Goal: Check status: Check status

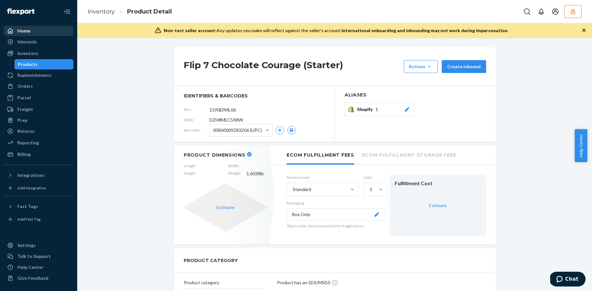
click at [46, 32] on div "Home" at bounding box center [39, 30] width 68 height 9
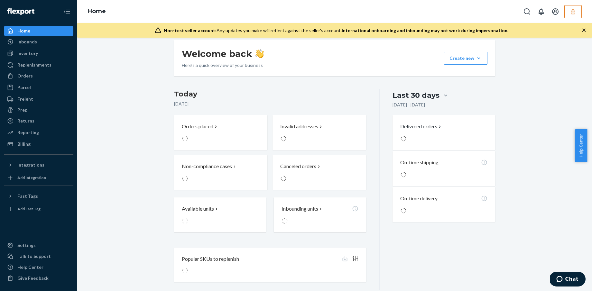
scroll to position [61, 0]
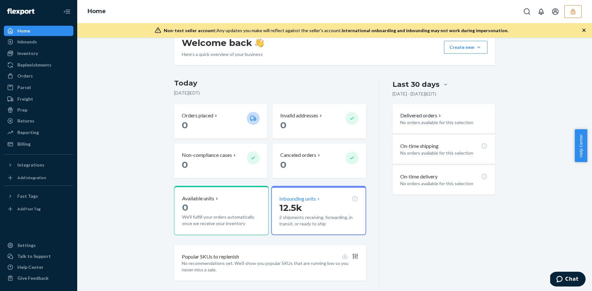
click at [296, 200] on p "Inbounding units" at bounding box center [297, 198] width 37 height 7
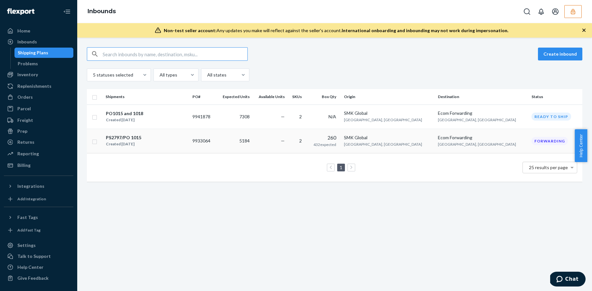
click at [288, 139] on td "—" at bounding box center [269, 141] width 35 height 25
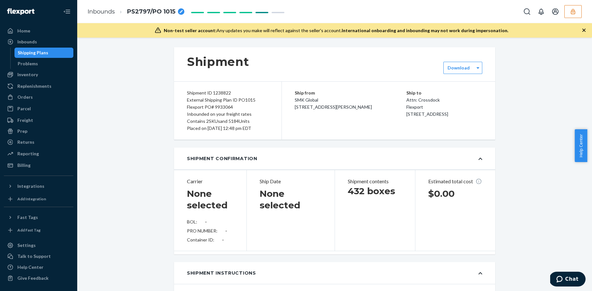
type input "BG1017468925"
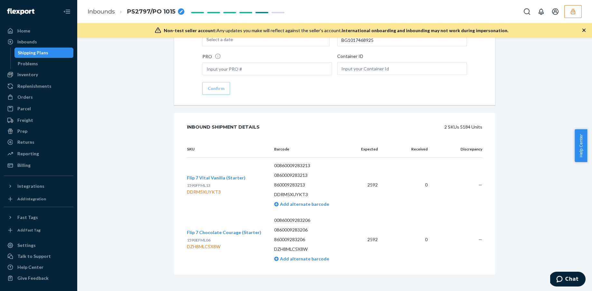
scroll to position [994, 0]
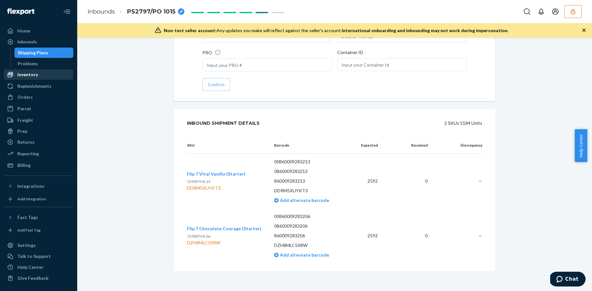
click at [45, 73] on div "Inventory" at bounding box center [39, 74] width 68 height 9
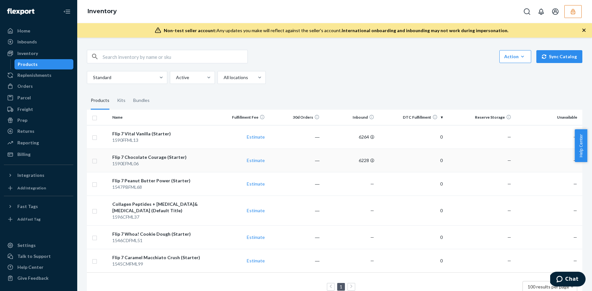
click at [207, 156] on div "Flip 7 Chocolate Courage (Starter)" at bounding box center [161, 157] width 98 height 6
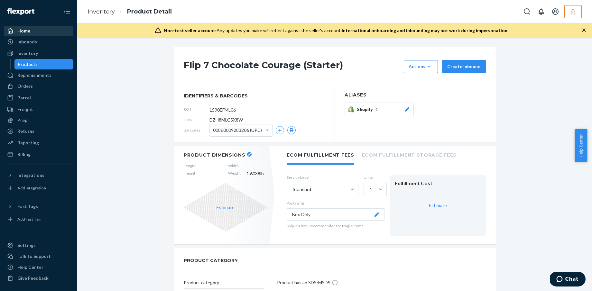
click at [39, 33] on div "Home" at bounding box center [39, 30] width 68 height 9
